Goal: Information Seeking & Learning: Learn about a topic

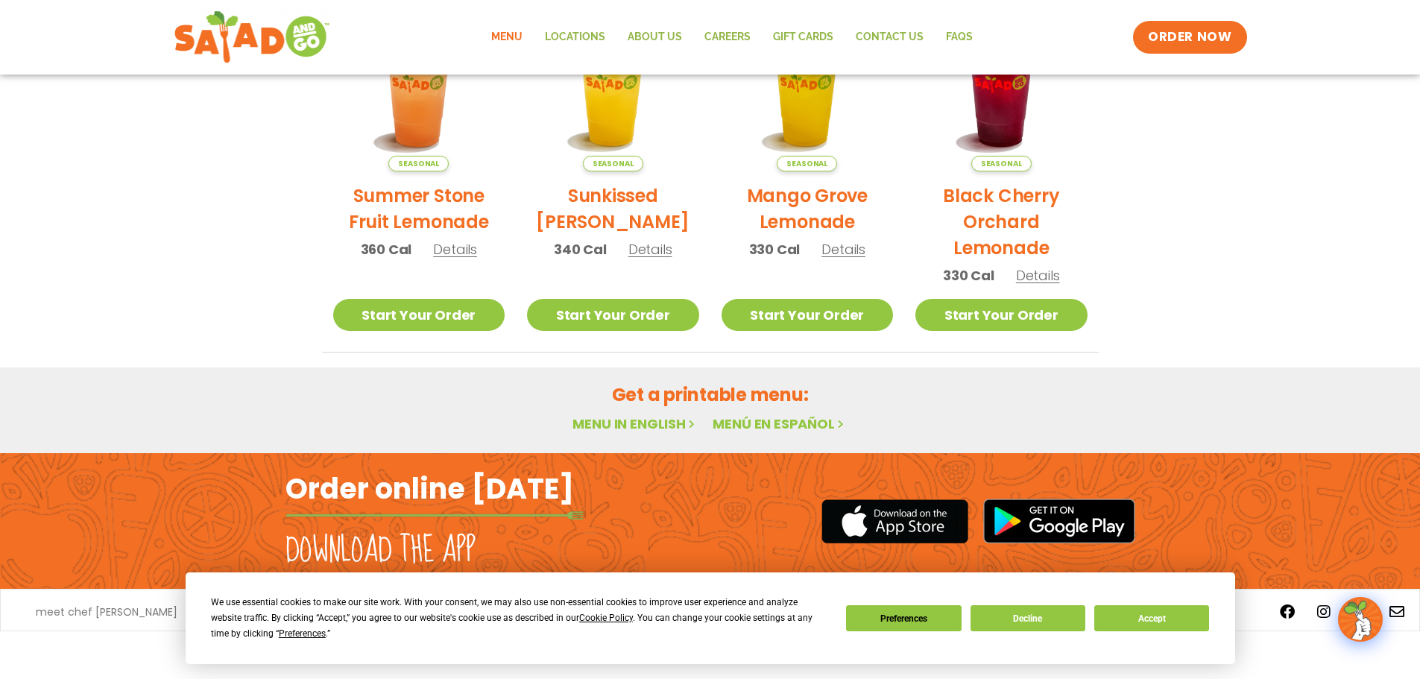
scroll to position [799, 0]
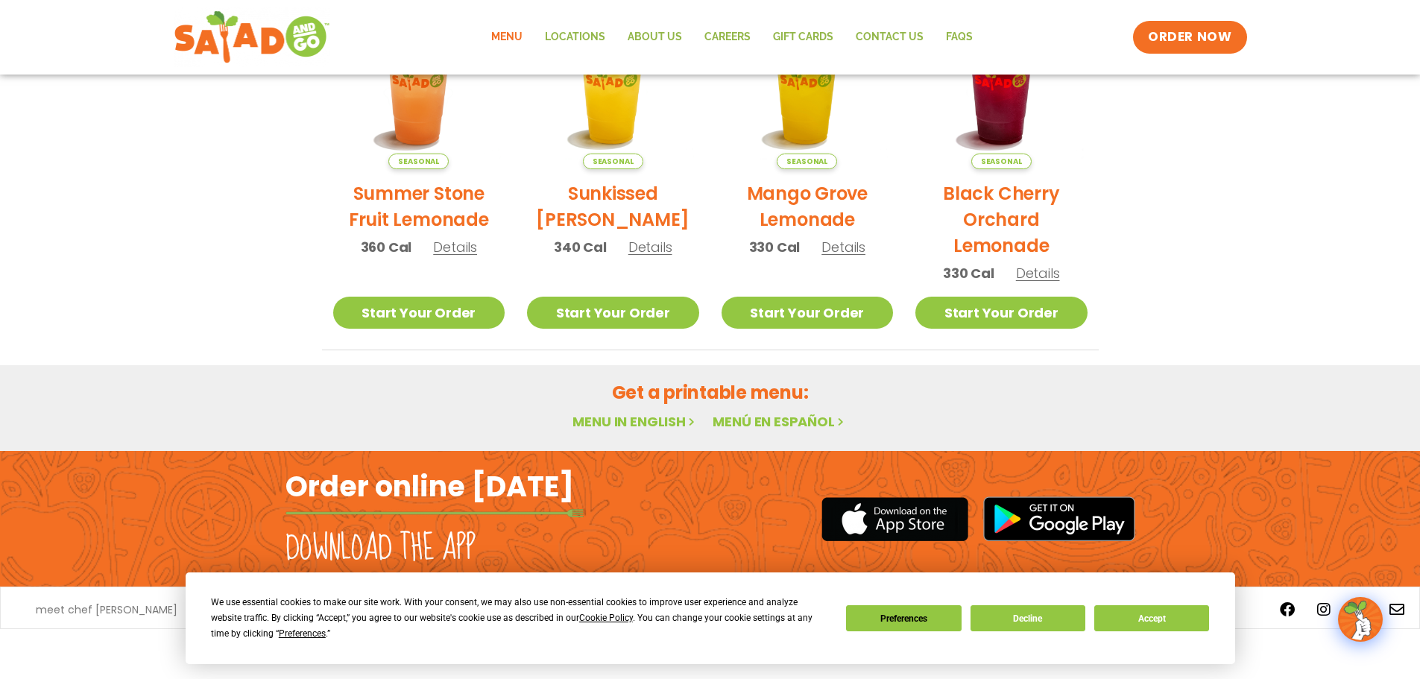
click at [673, 423] on link "Menu in English" at bounding box center [635, 421] width 125 height 19
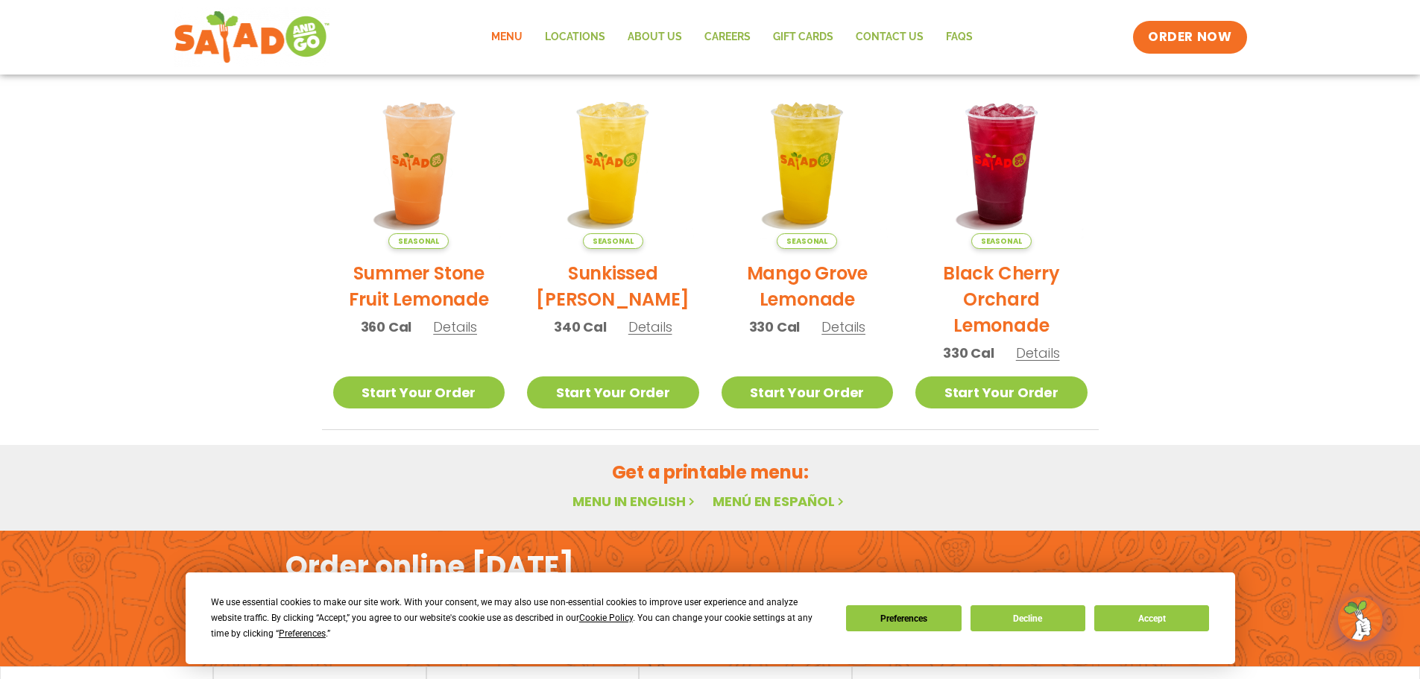
scroll to position [799, 0]
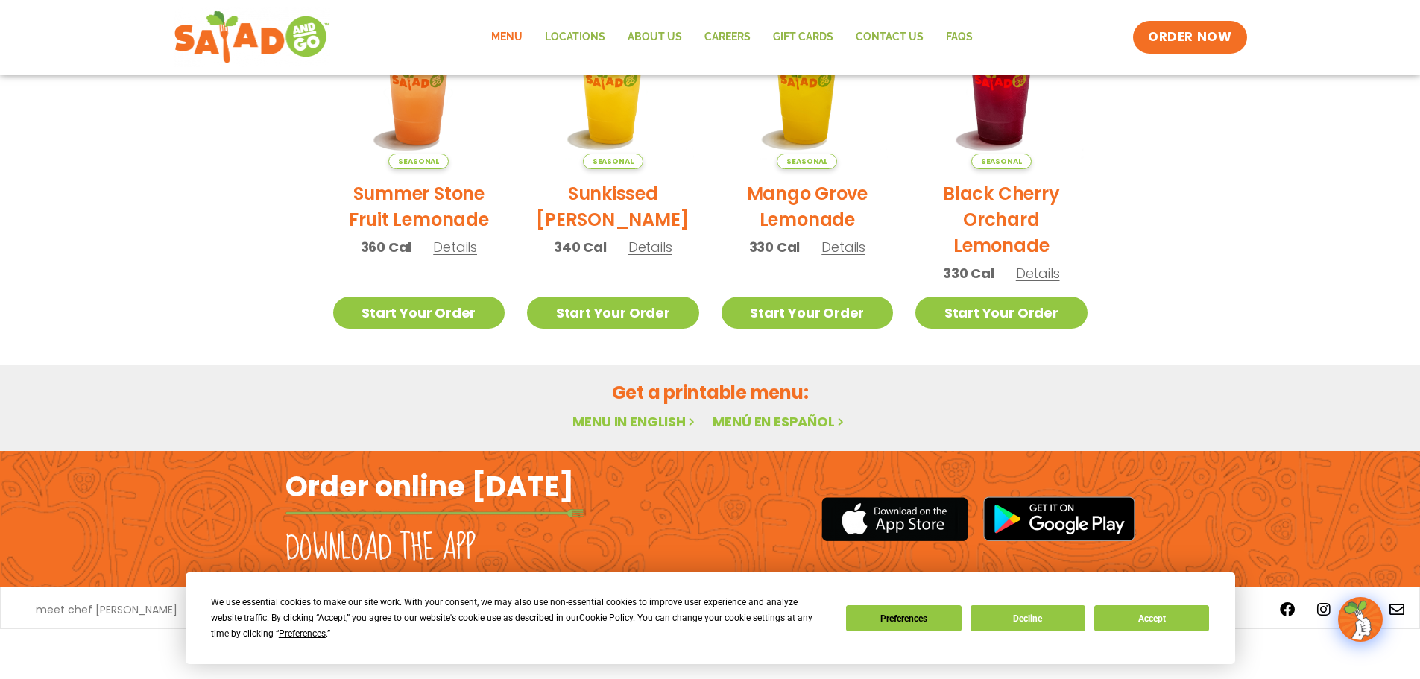
click at [591, 416] on link "Menu in English" at bounding box center [635, 421] width 125 height 19
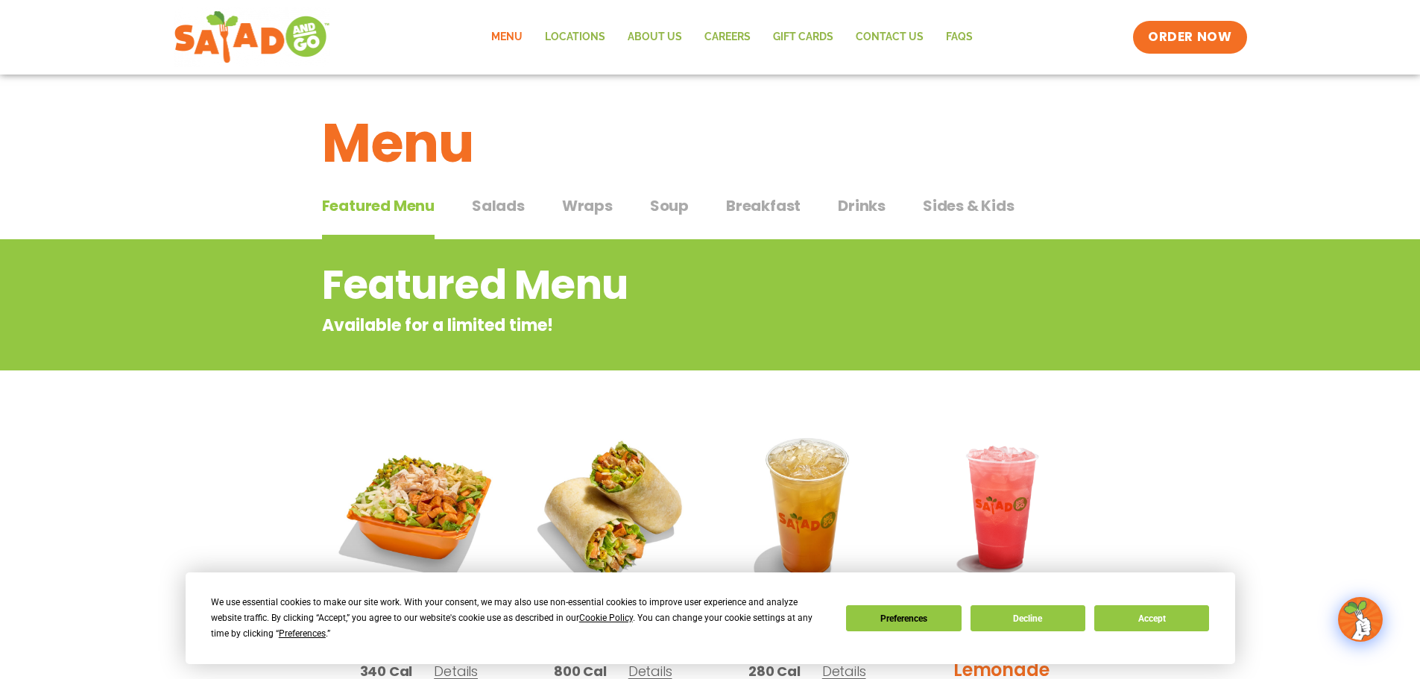
click at [500, 200] on span "Salads" at bounding box center [498, 206] width 53 height 22
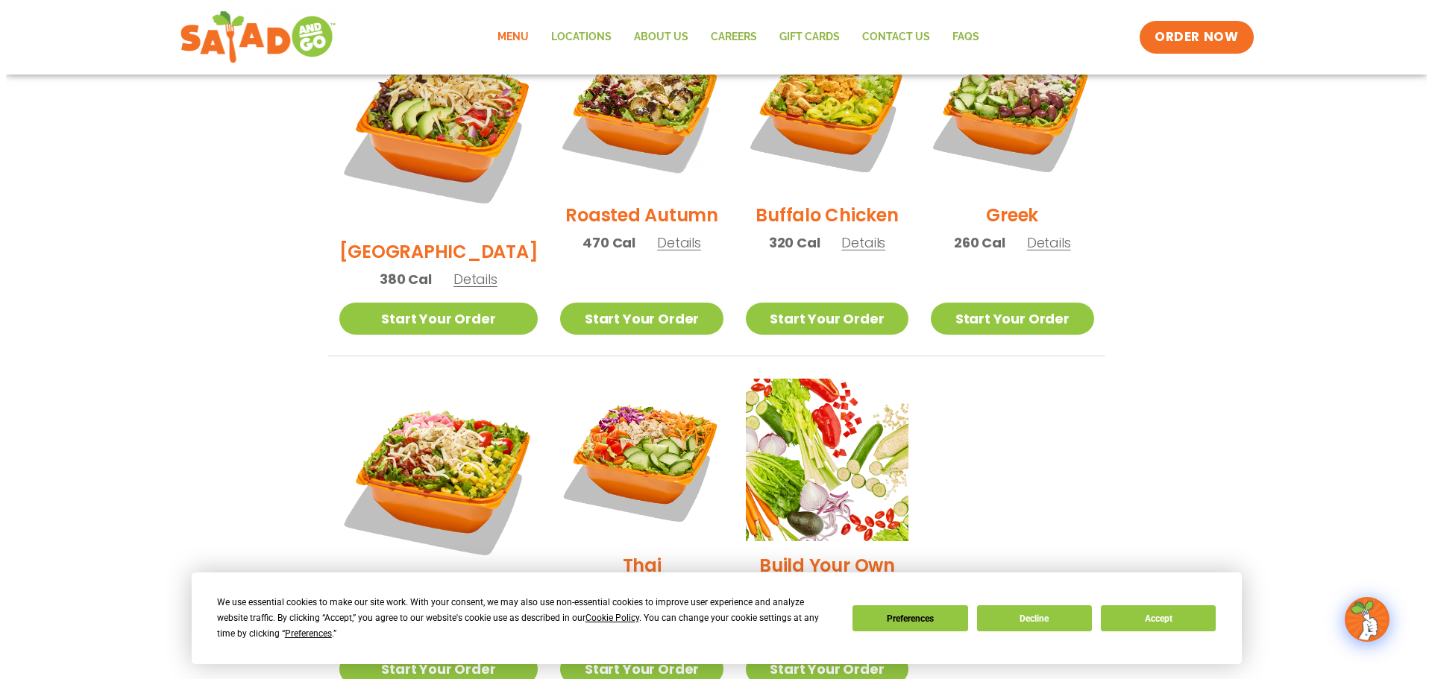
scroll to position [895, 0]
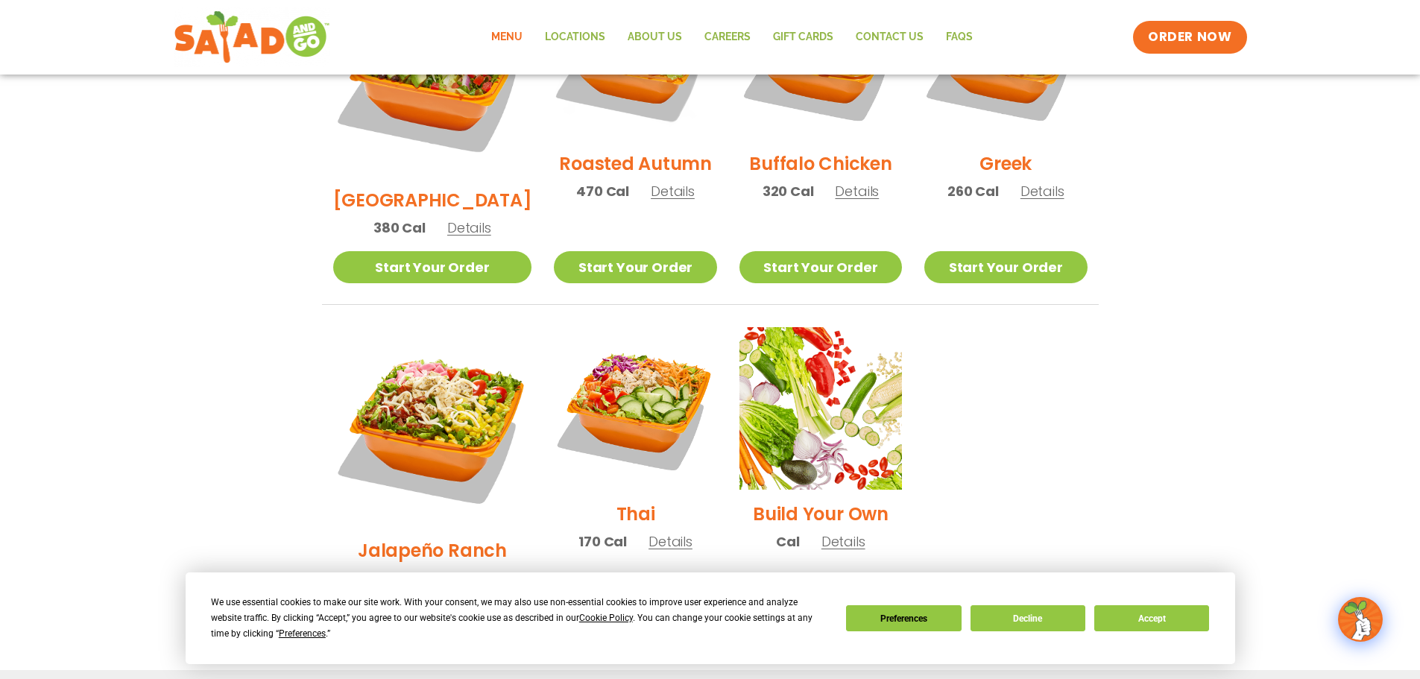
click at [625, 501] on h2 "Thai" at bounding box center [636, 514] width 39 height 26
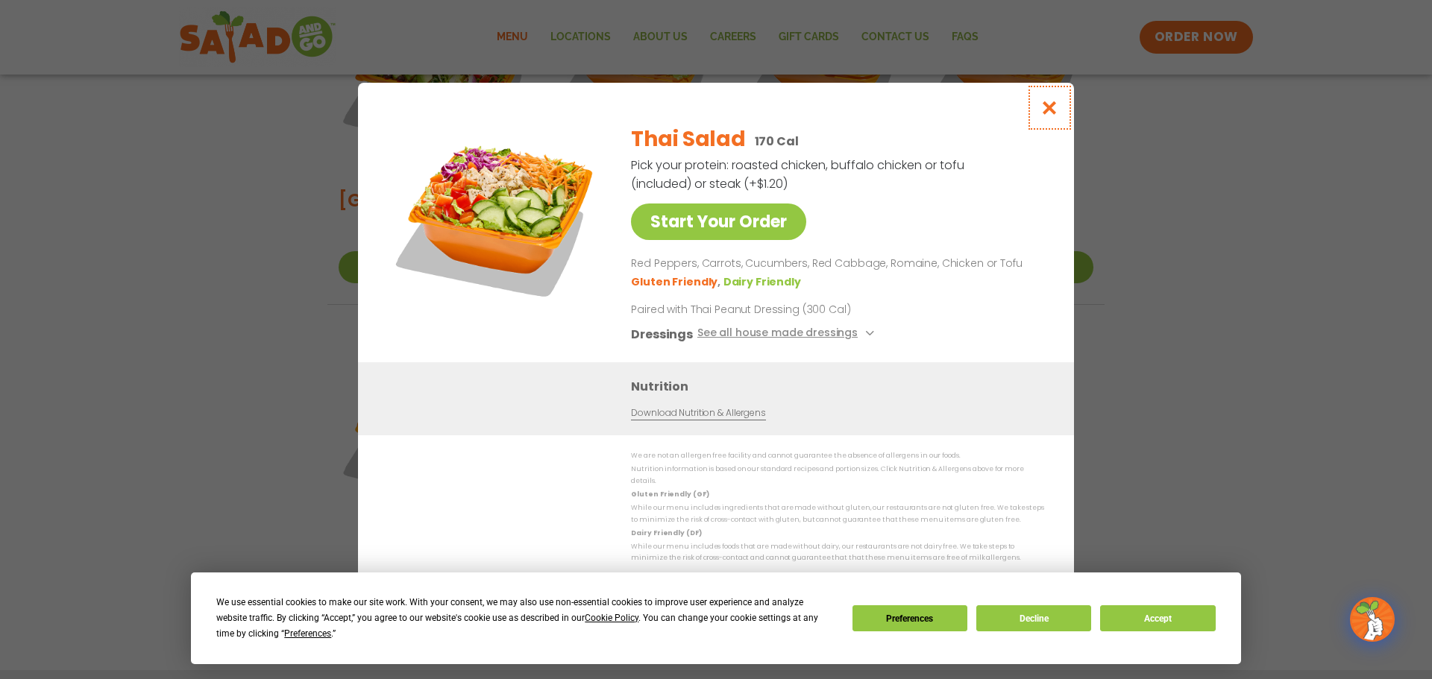
click at [1054, 106] on icon "Close modal" at bounding box center [1049, 108] width 19 height 16
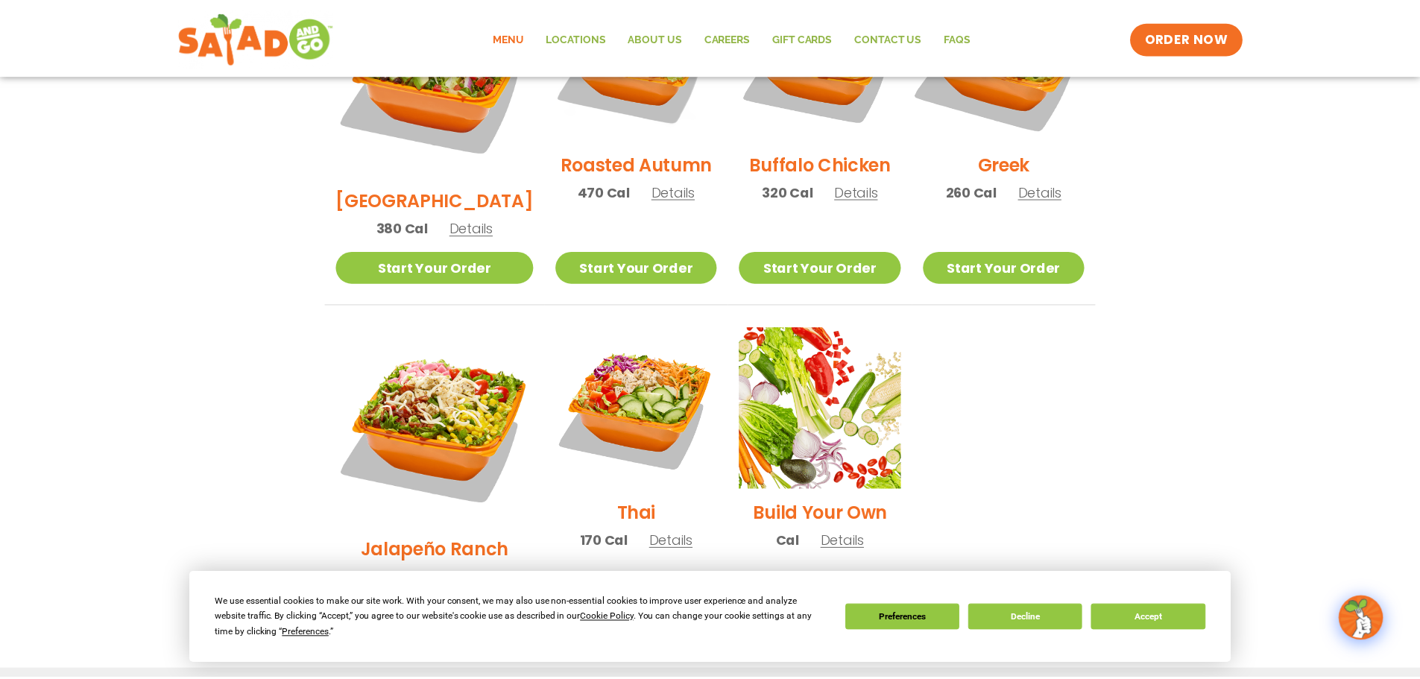
scroll to position [790, 0]
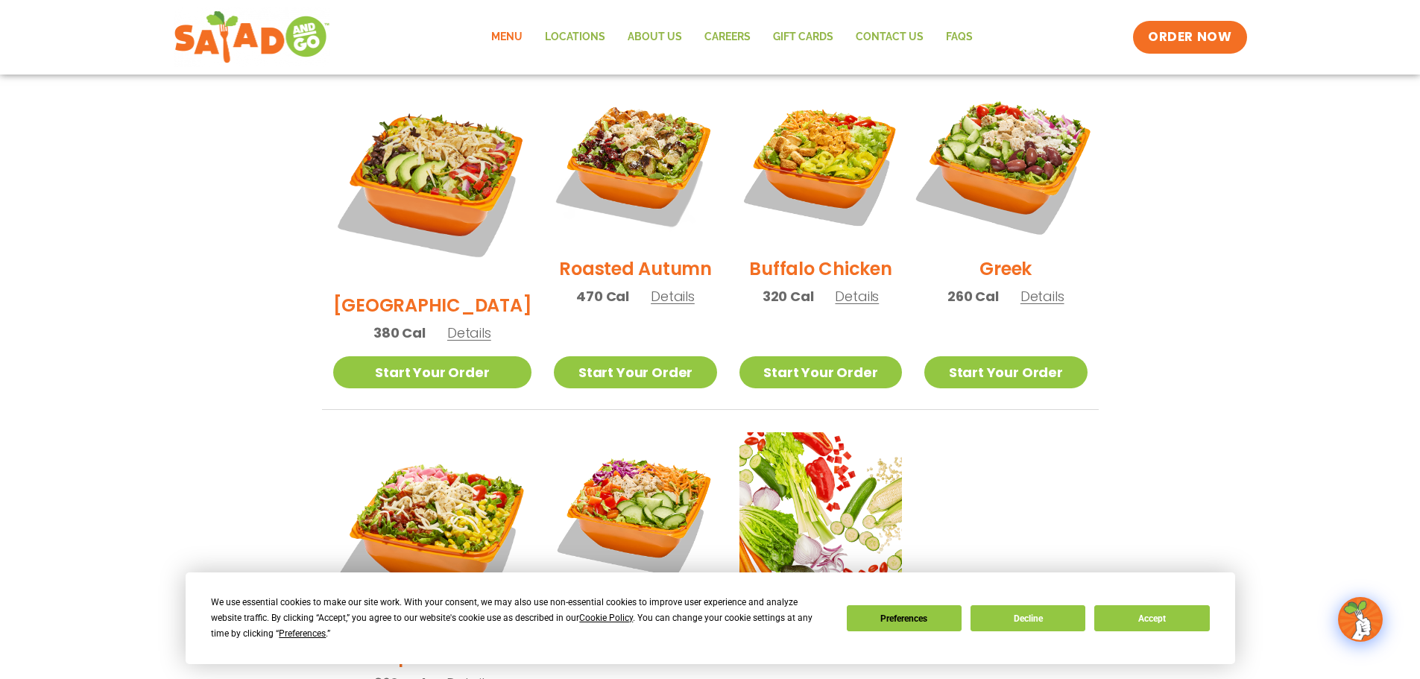
click at [999, 143] on img at bounding box center [1005, 163] width 191 height 191
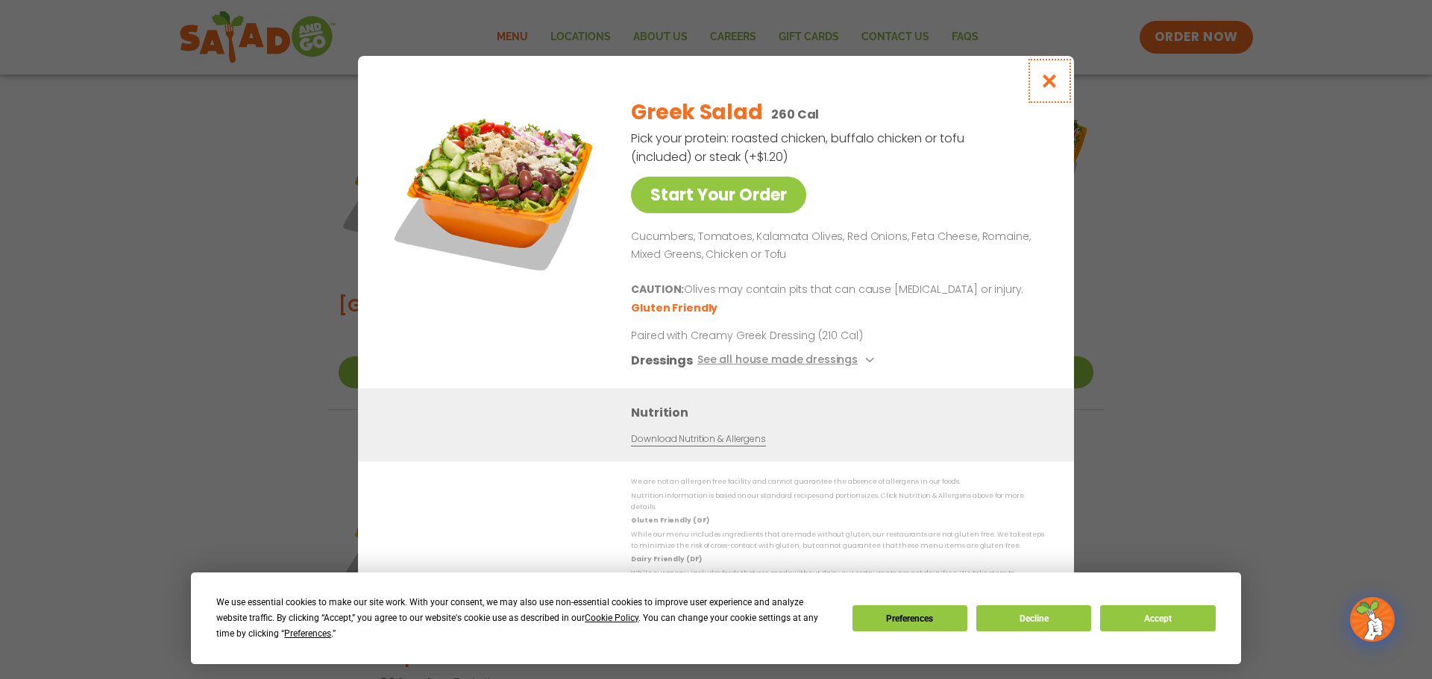
click at [1047, 82] on icon "Close modal" at bounding box center [1049, 81] width 19 height 16
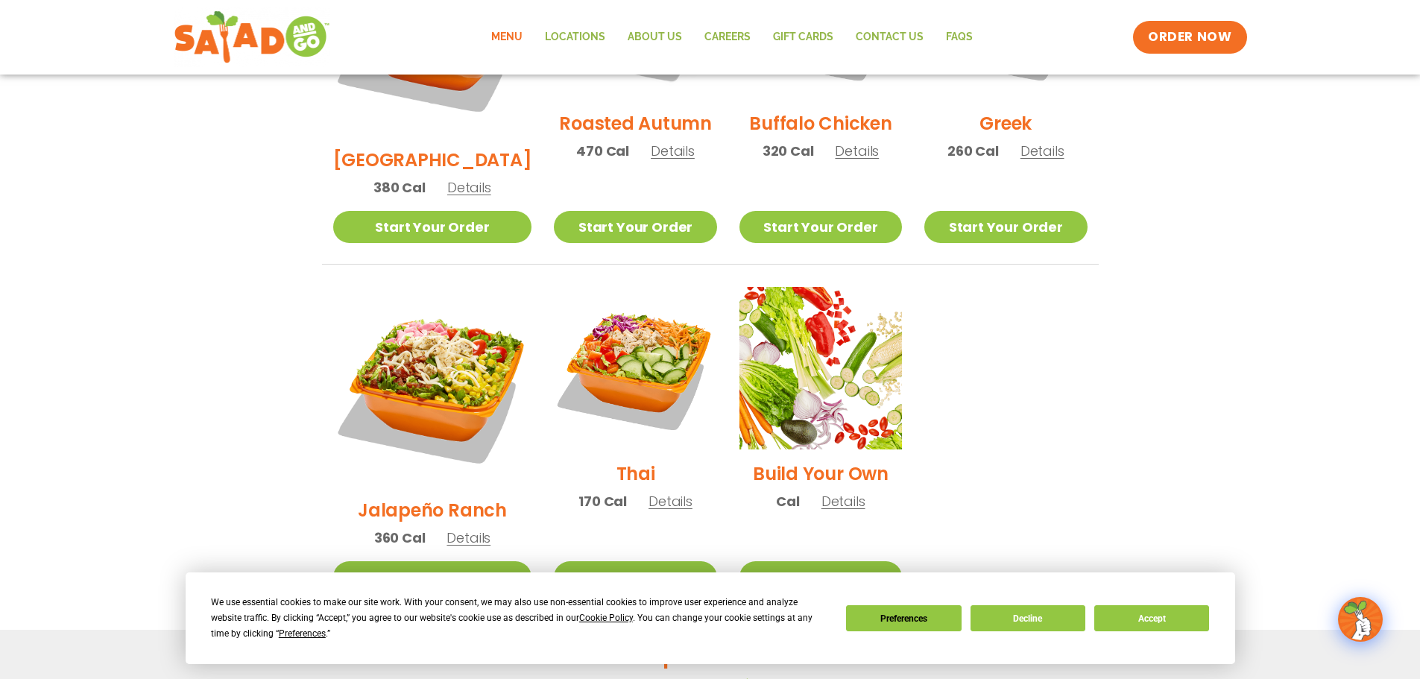
scroll to position [939, 0]
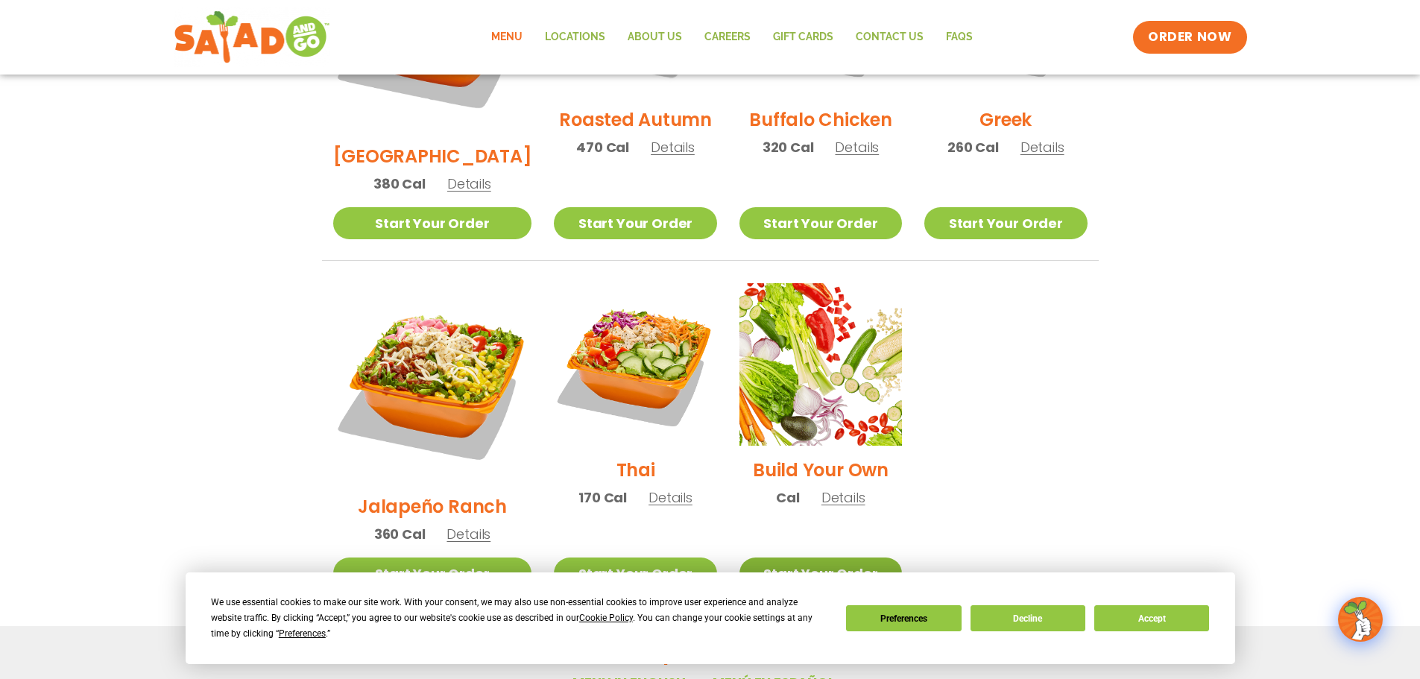
click at [792, 558] on link "Start Your Order" at bounding box center [821, 574] width 163 height 32
